Goal: Book appointment/travel/reservation

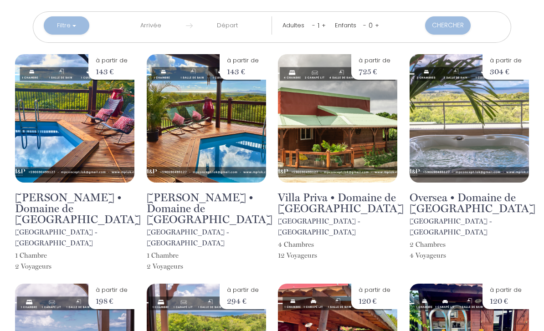
click at [150, 34] on input "text" at bounding box center [151, 25] width 70 height 18
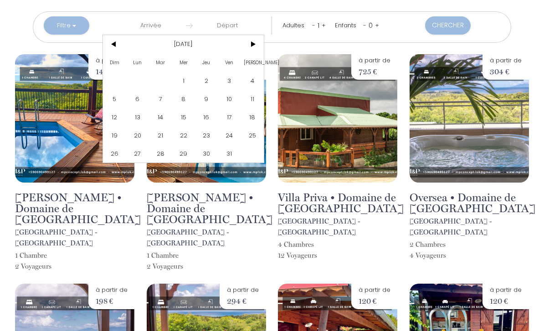
click at [255, 49] on span ">" at bounding box center [252, 44] width 23 height 18
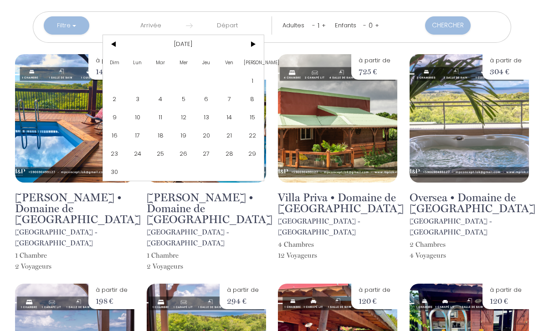
click at [259, 44] on span ">" at bounding box center [252, 44] width 23 height 18
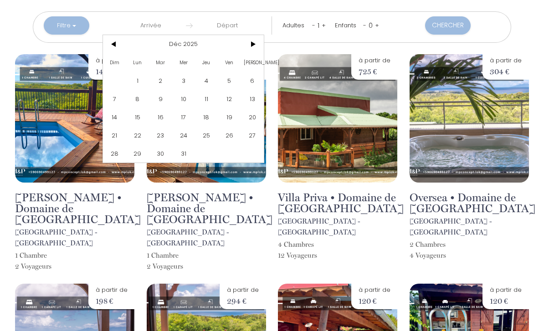
click at [259, 41] on span ">" at bounding box center [252, 44] width 23 height 18
click at [238, 88] on span "2" at bounding box center [229, 81] width 23 height 18
type input "[DATE][PERSON_NAME]"
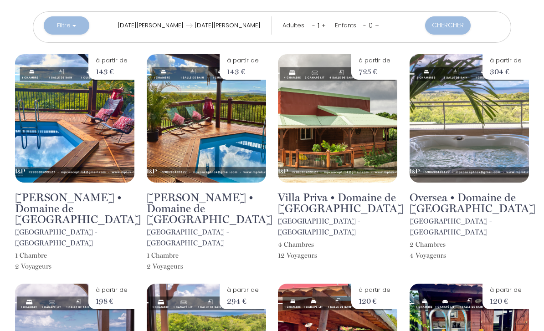
click at [227, 27] on input "[DATE][PERSON_NAME]" at bounding box center [228, 25] width 70 height 18
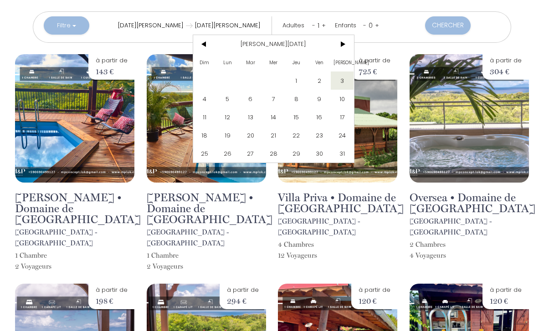
click at [296, 100] on span "8" at bounding box center [296, 99] width 23 height 18
type input "[DATE][PERSON_NAME]"
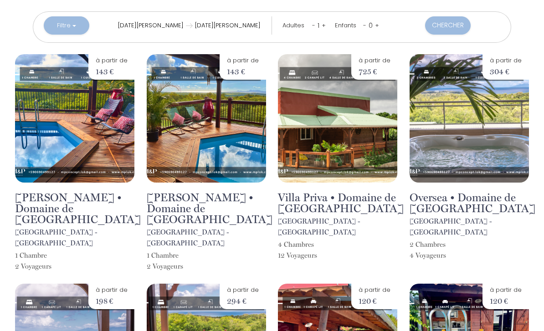
click at [322, 26] on link "+" at bounding box center [324, 25] width 4 height 9
click at [433, 27] on button "Chercher" at bounding box center [449, 25] width 46 height 18
click at [157, 196] on h2 "[PERSON_NAME] • Domaine de [GEOGRAPHIC_DATA]" at bounding box center [210, 208] width 126 height 33
click at [48, 144] on img at bounding box center [74, 118] width 119 height 129
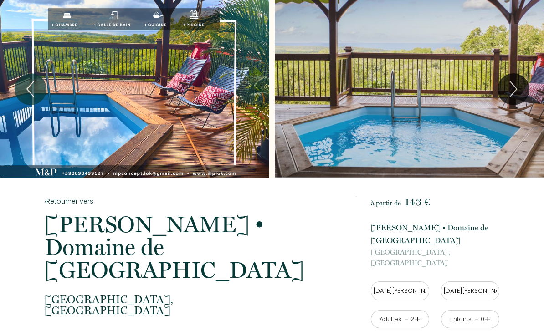
click at [72, 124] on div "Slideshow" at bounding box center [134, 89] width 269 height 178
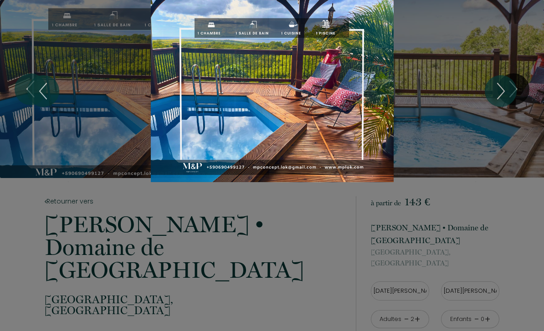
click at [509, 95] on icon "Next" at bounding box center [501, 92] width 21 height 30
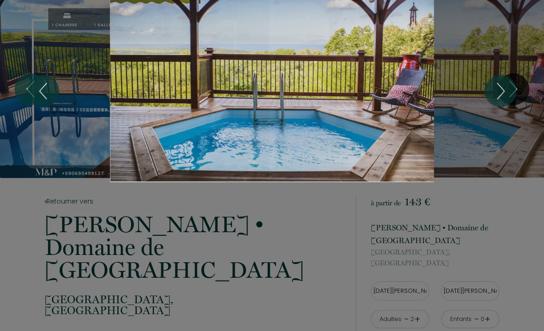
click at [516, 89] on button "Next" at bounding box center [501, 91] width 32 height 32
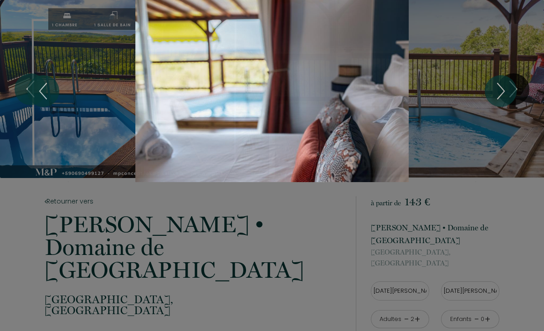
click at [526, 92] on div "1 2 3 4 5 6 7 8 9 10 11 12 13 14 15" at bounding box center [272, 91] width 544 height 182
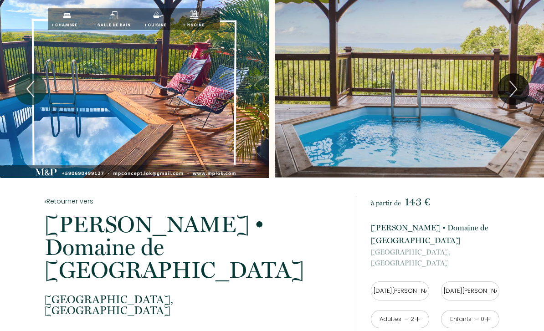
click at [515, 94] on icon "Next" at bounding box center [513, 89] width 21 height 30
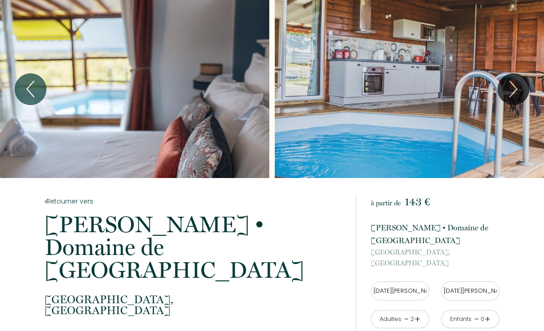
click at [517, 90] on icon "Next" at bounding box center [513, 89] width 21 height 30
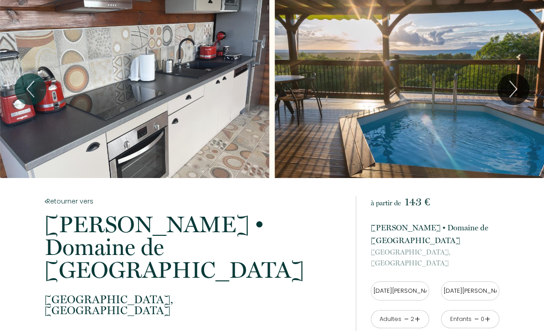
click at [524, 80] on icon "Next" at bounding box center [513, 89] width 21 height 30
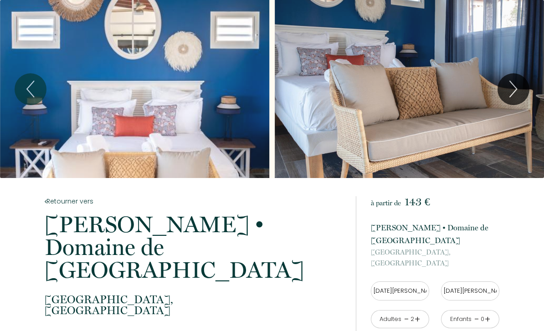
click at [521, 86] on icon "Next" at bounding box center [513, 89] width 21 height 30
